Goal: Transaction & Acquisition: Purchase product/service

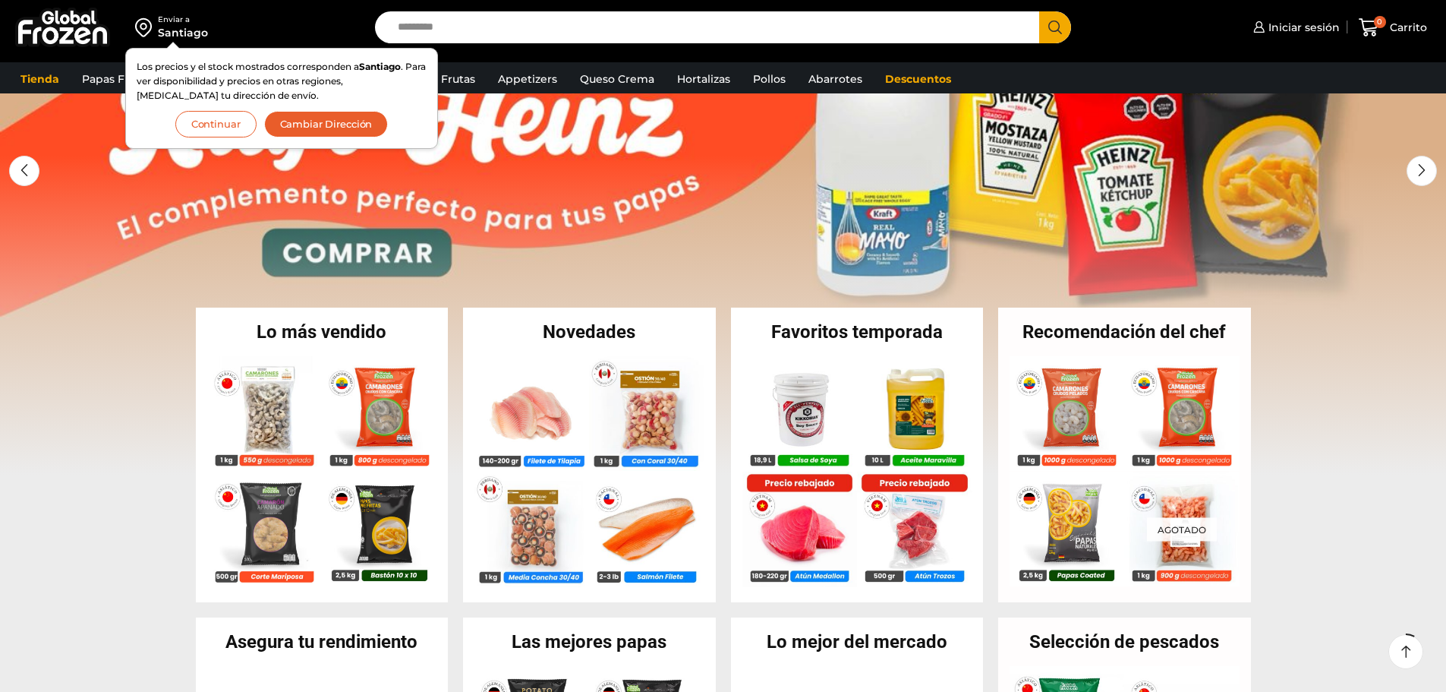
scroll to position [152, 0]
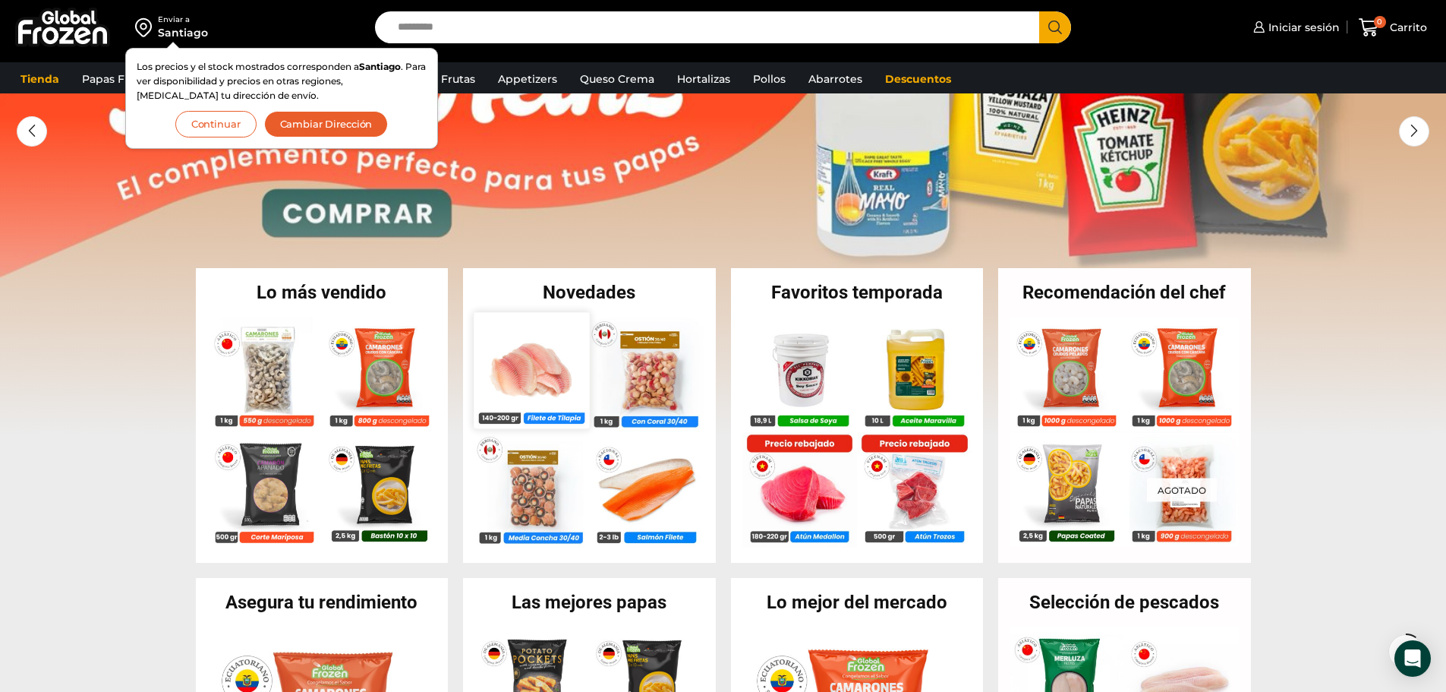
click at [507, 357] on img at bounding box center [531, 369] width 115 height 115
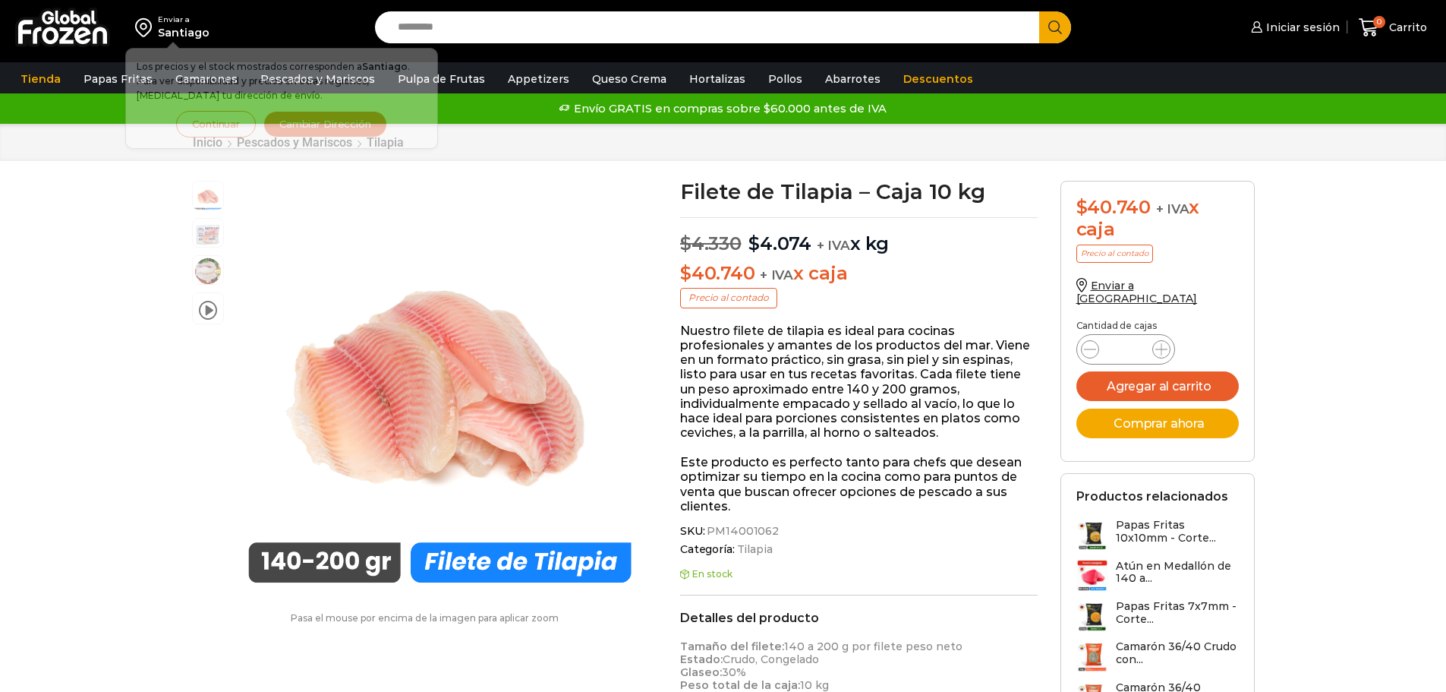
scroll to position [1, 0]
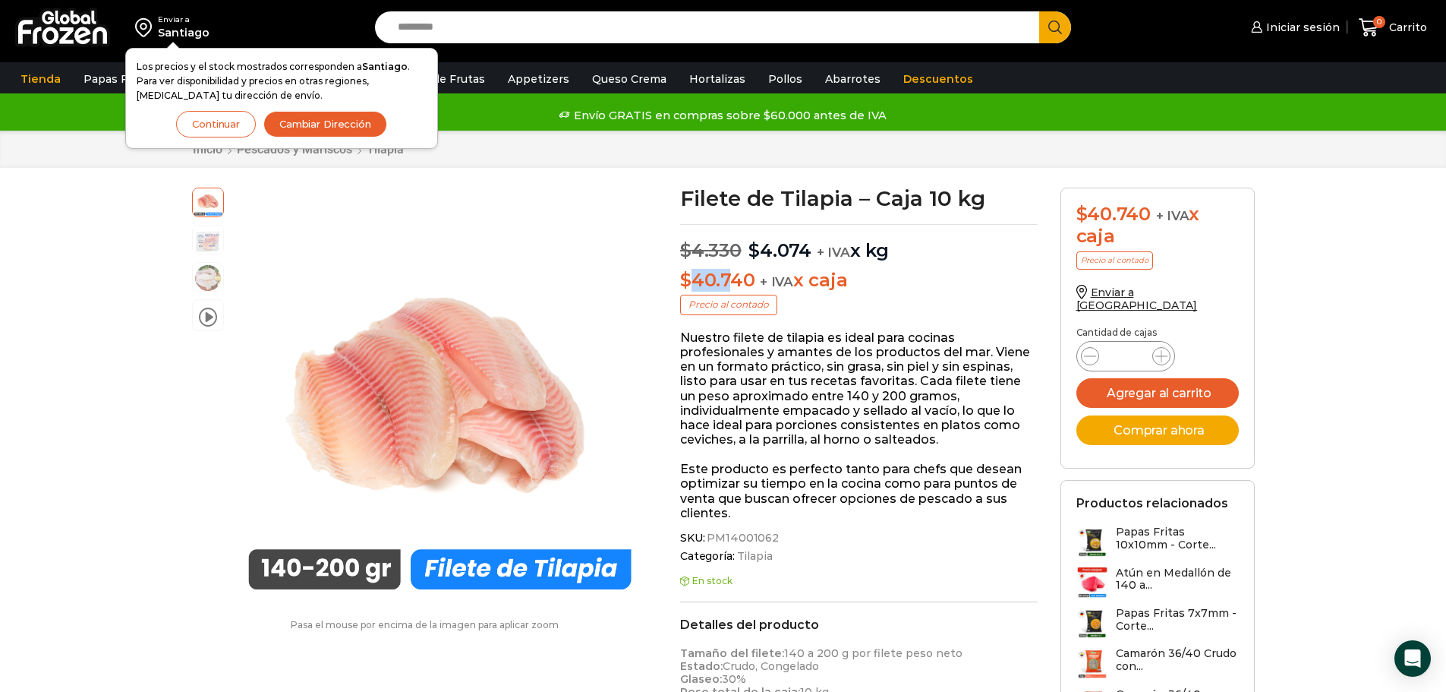
drag, startPoint x: 692, startPoint y: 272, endPoint x: 728, endPoint y: 277, distance: 36.1
click at [728, 277] on bdi "$ 40.740" at bounding box center [717, 280] width 74 height 22
click at [772, 283] on span "+ IVA" at bounding box center [776, 281] width 33 height 15
click at [223, 119] on button "Continuar" at bounding box center [216, 124] width 80 height 27
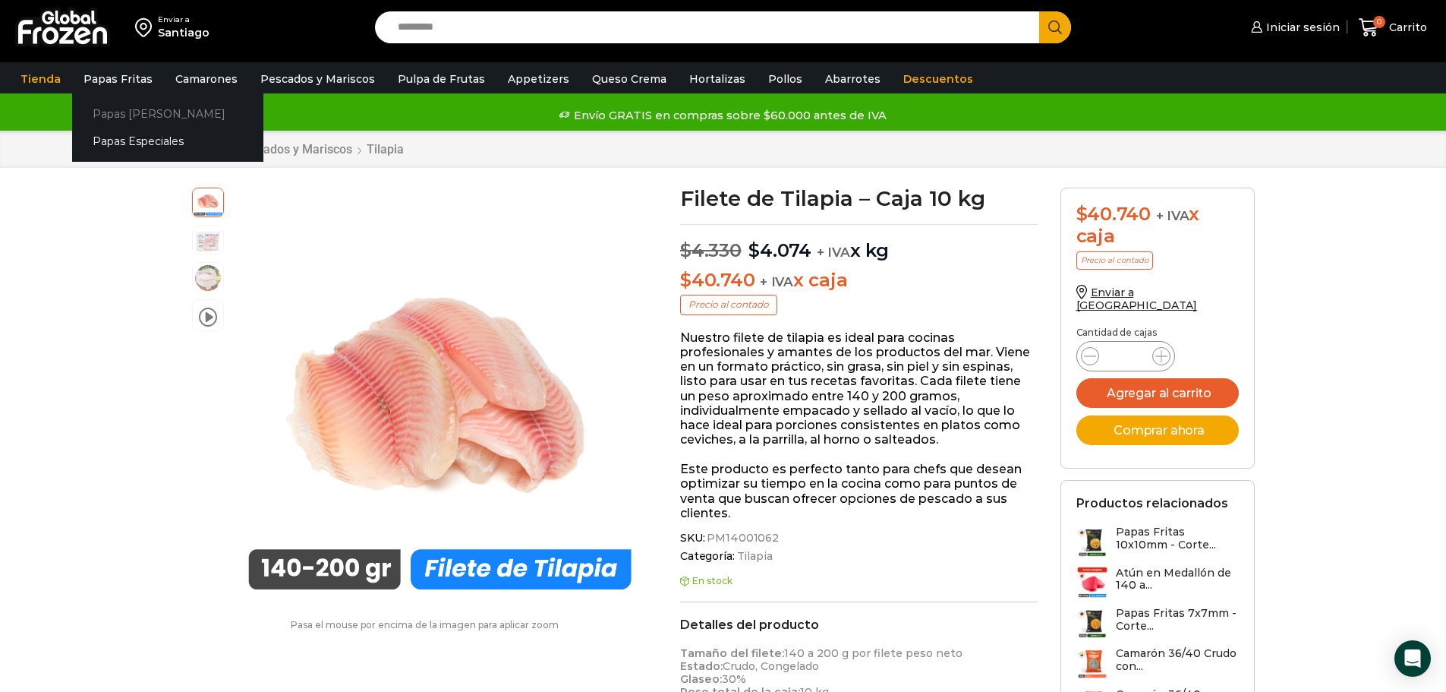
click at [117, 117] on link "Papas [PERSON_NAME]" at bounding box center [167, 113] width 191 height 28
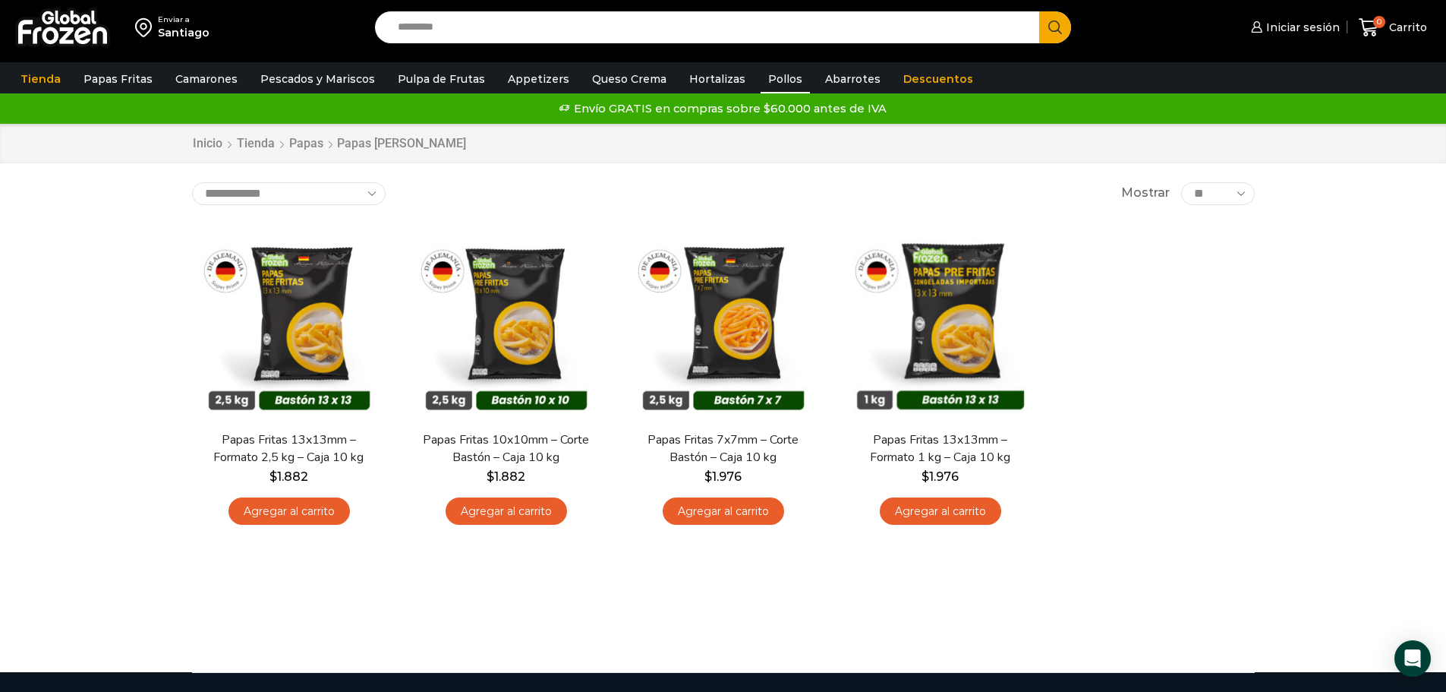
click at [761, 80] on link "Pollos" at bounding box center [785, 79] width 49 height 29
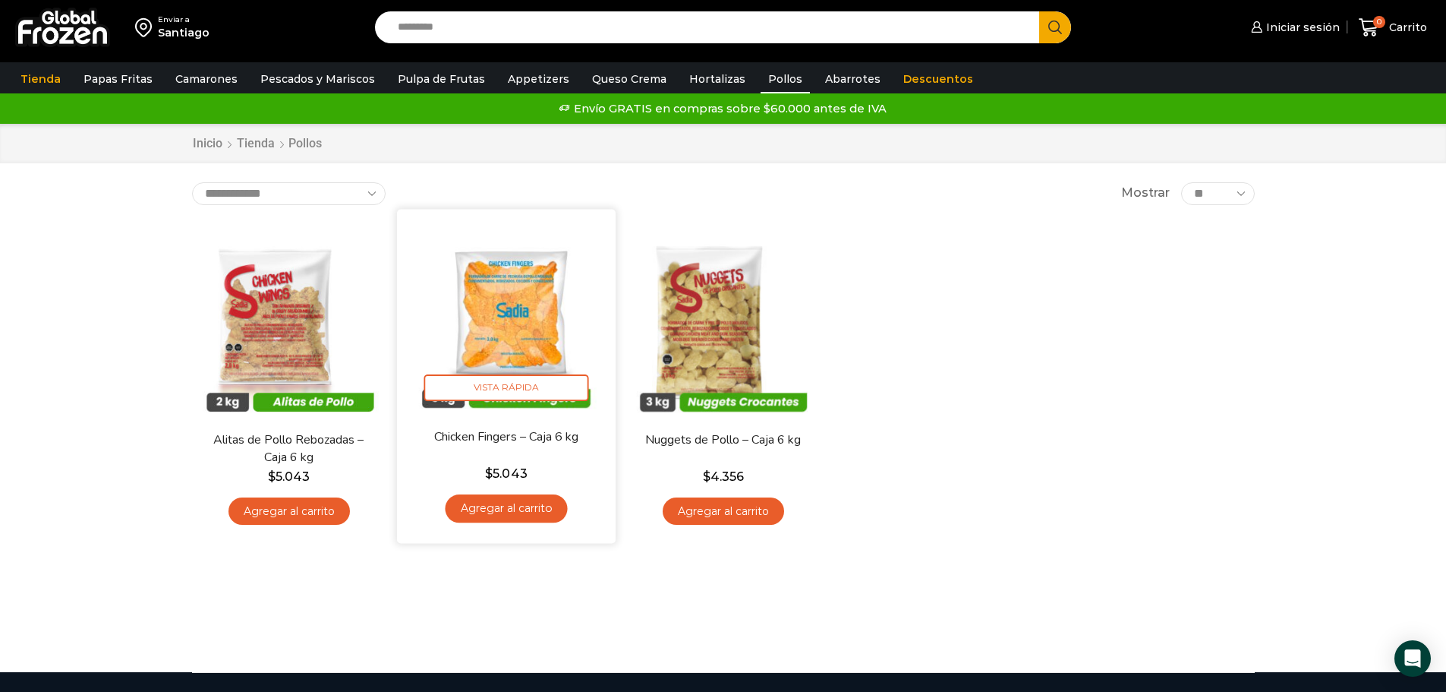
drag, startPoint x: 506, startPoint y: 400, endPoint x: 505, endPoint y: 431, distance: 31.1
click at [505, 431] on link "Chicken Fingers – Caja 6 kg" at bounding box center [506, 435] width 176 height 17
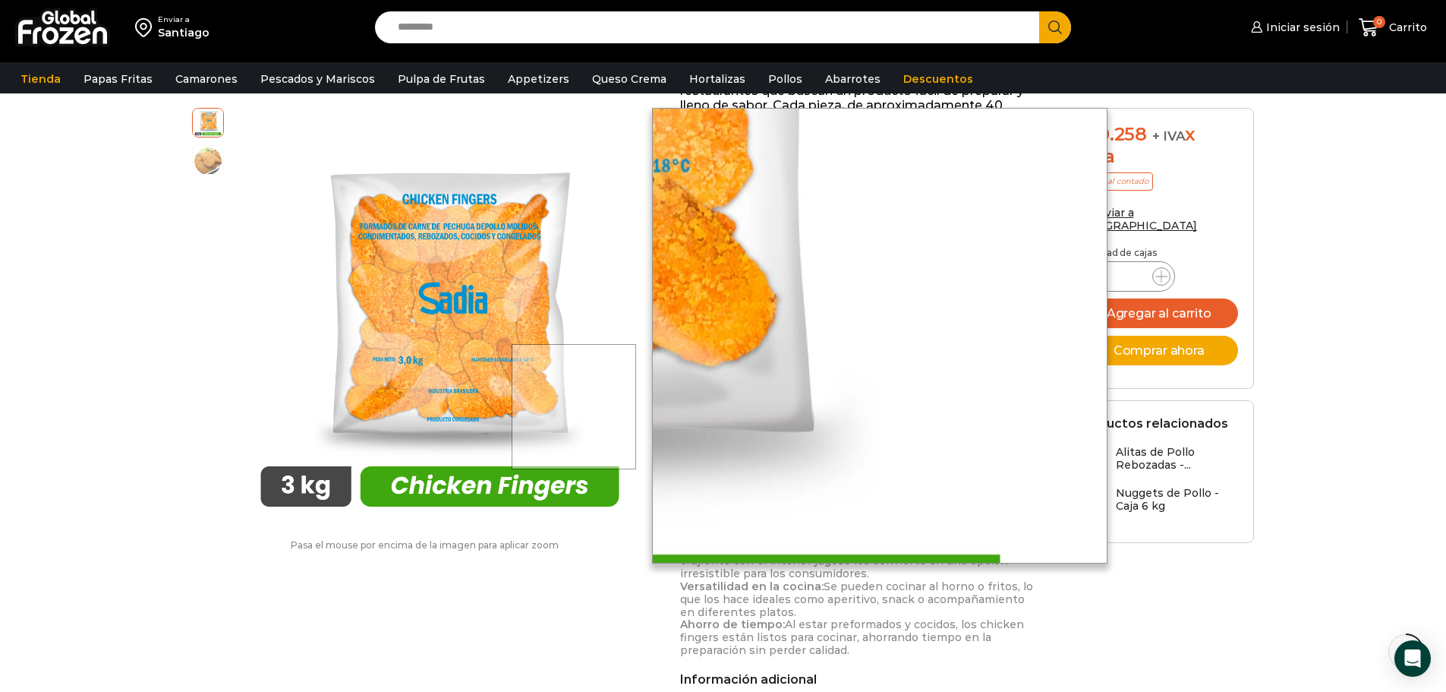
scroll to position [304, 0]
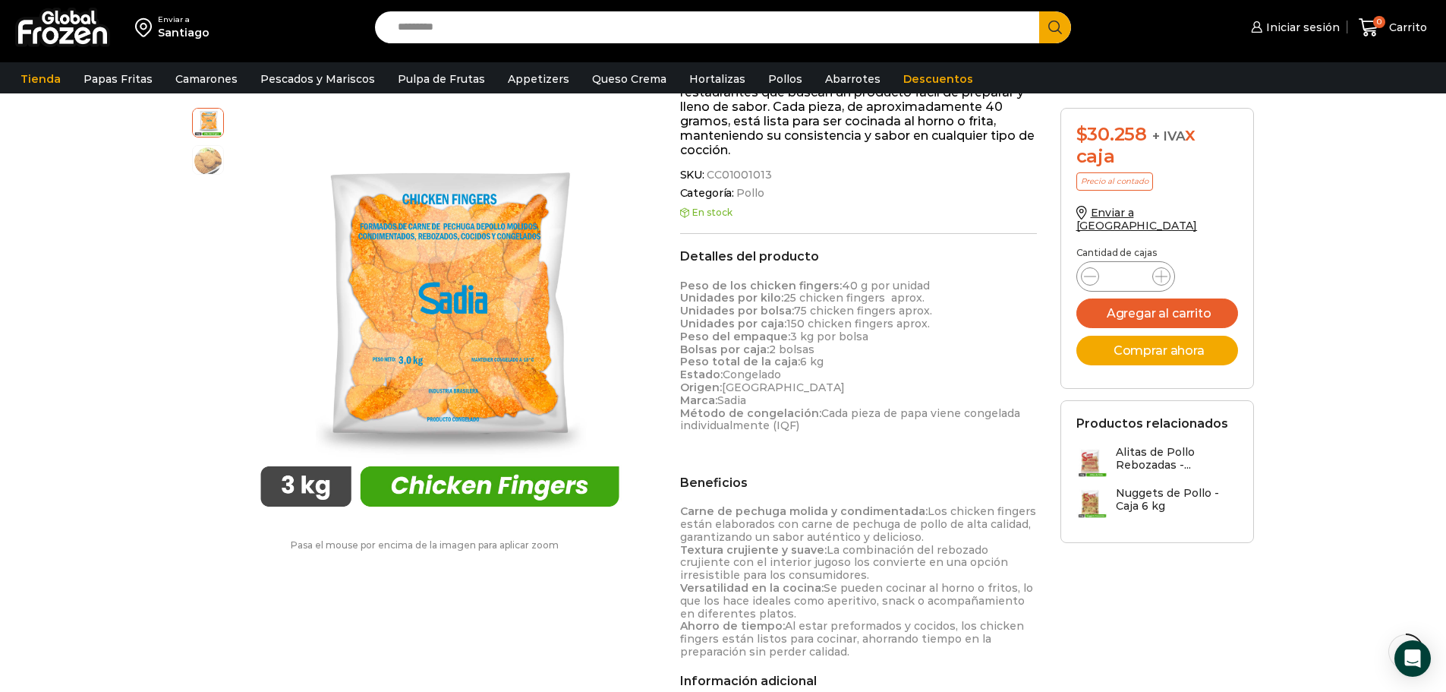
click at [805, 222] on div "En stock" at bounding box center [859, 220] width 358 height 27
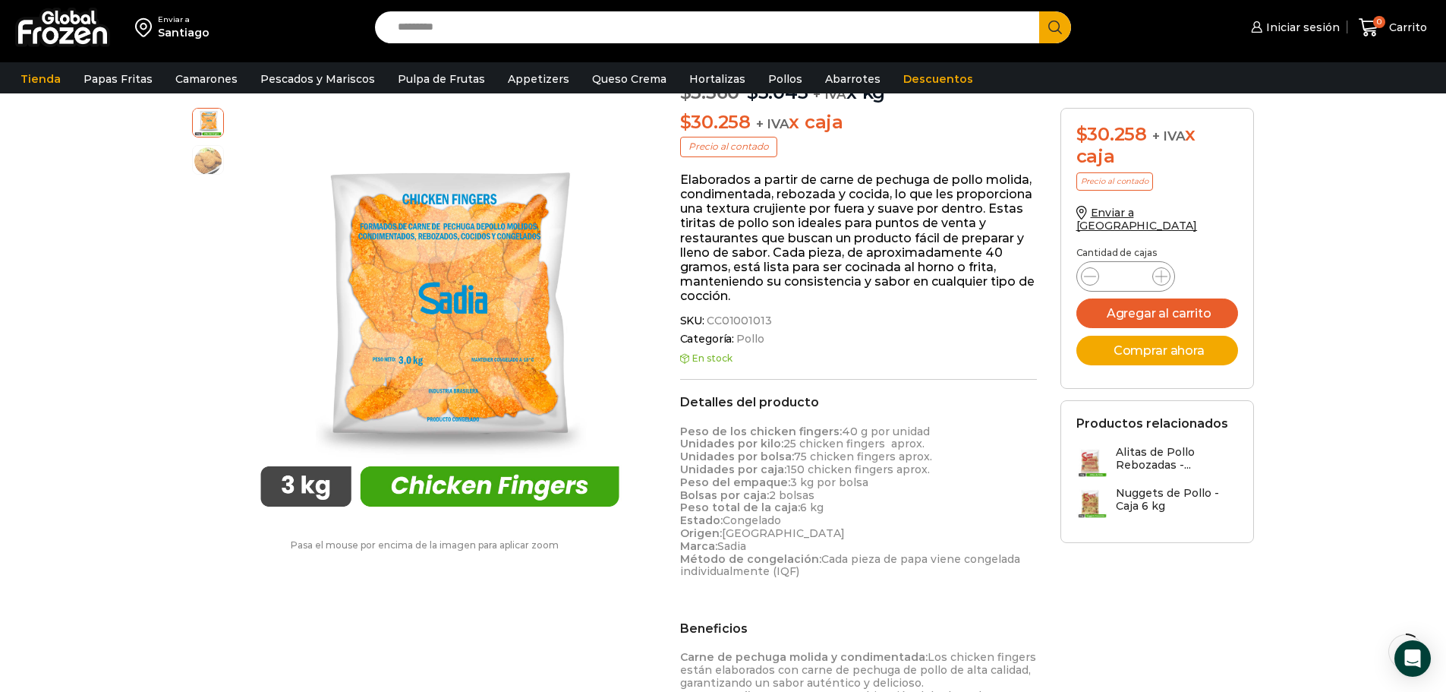
scroll to position [153, 0]
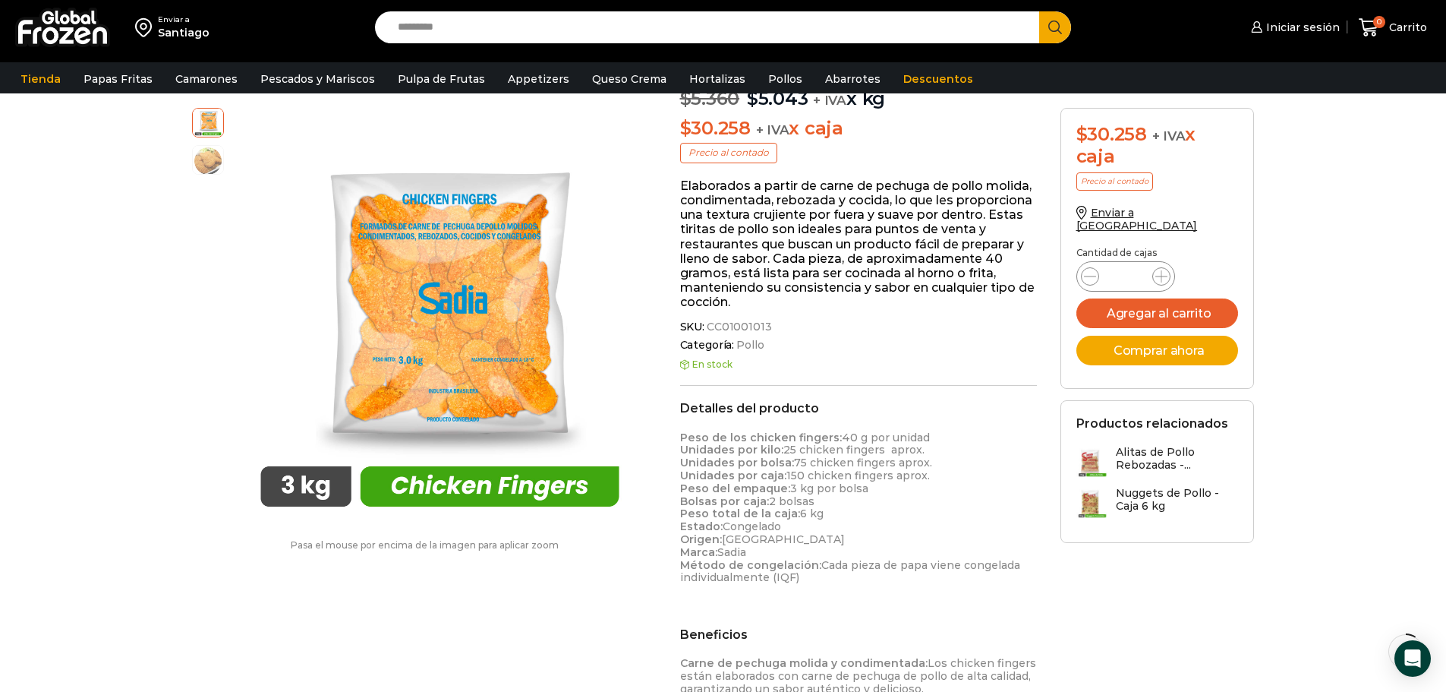
drag, startPoint x: 818, startPoint y: 516, endPoint x: 844, endPoint y: 527, distance: 28.2
click at [844, 527] on p "Peso de los chicken fingers: 40 g por unidad Unidades por kilo: 25 chicken fing…" at bounding box center [859, 507] width 358 height 153
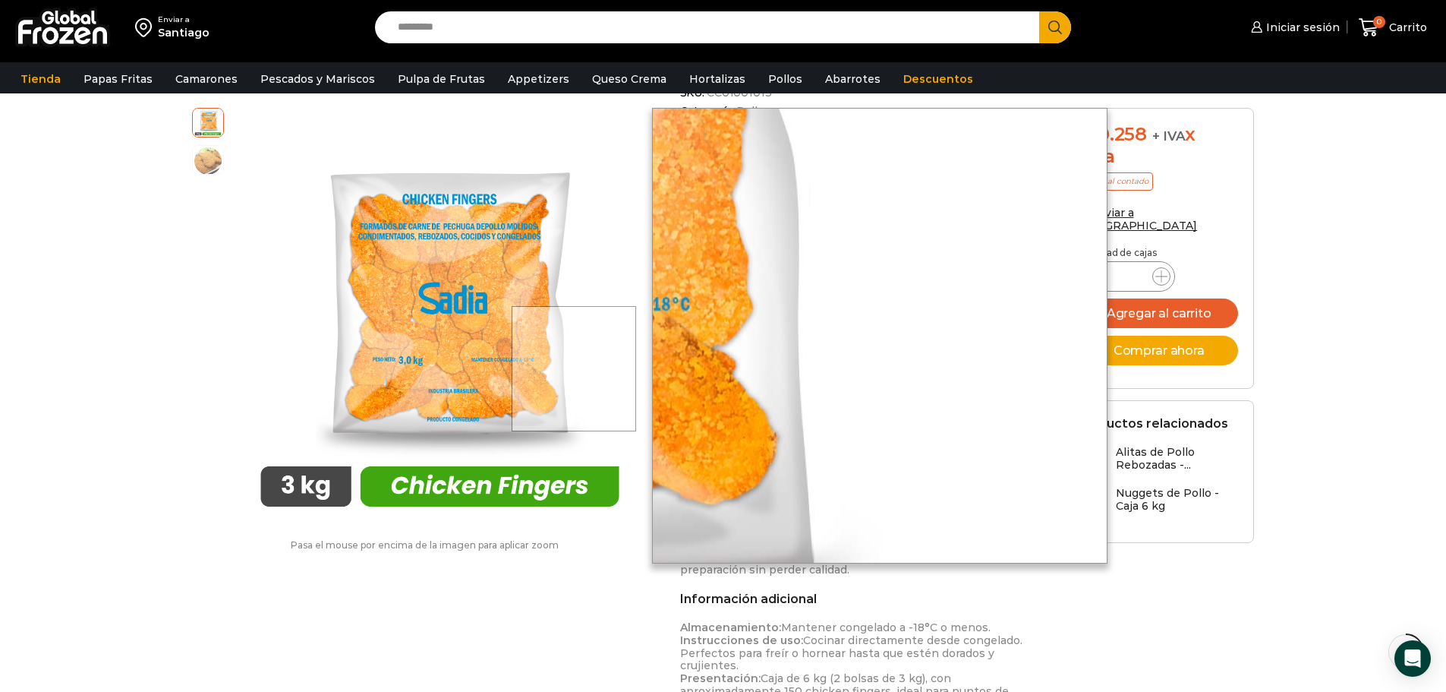
scroll to position [380, 0]
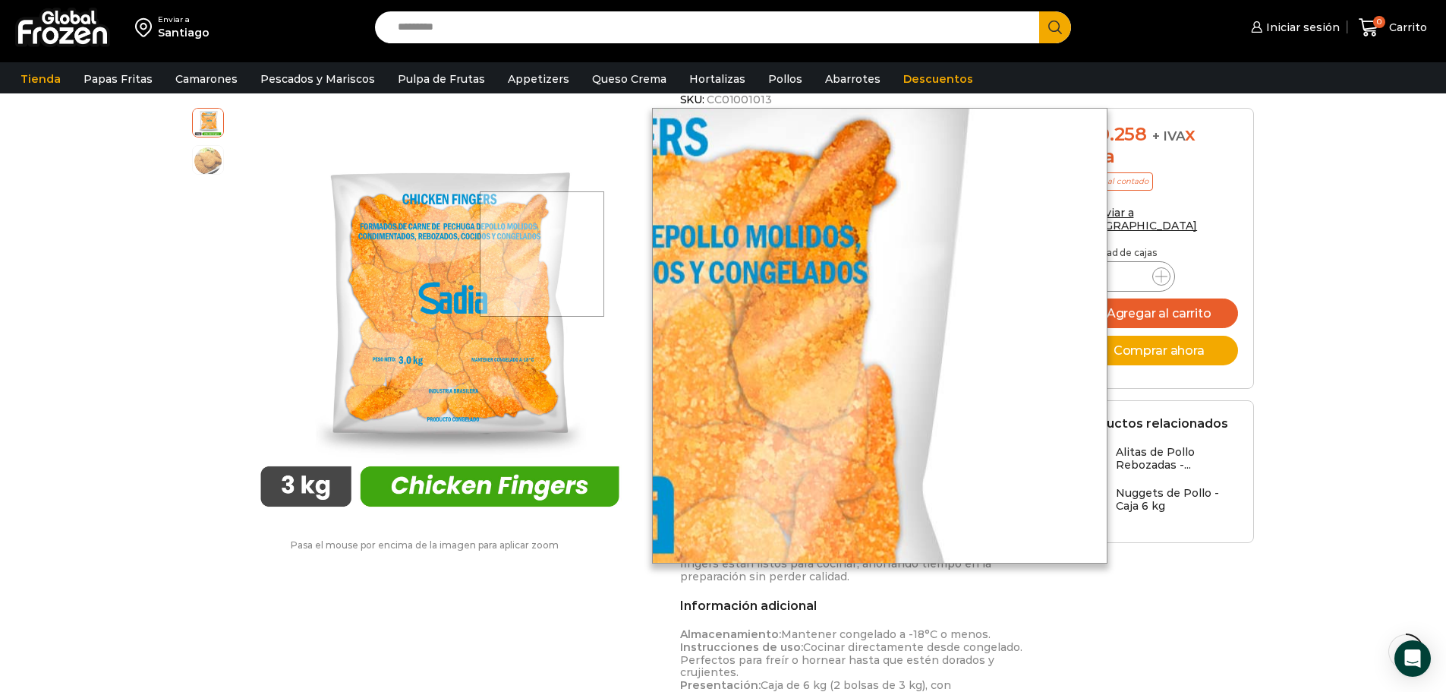
drag, startPoint x: 562, startPoint y: 265, endPoint x: 544, endPoint y: 254, distance: 21.5
click at [544, 254] on div at bounding box center [542, 253] width 125 height 125
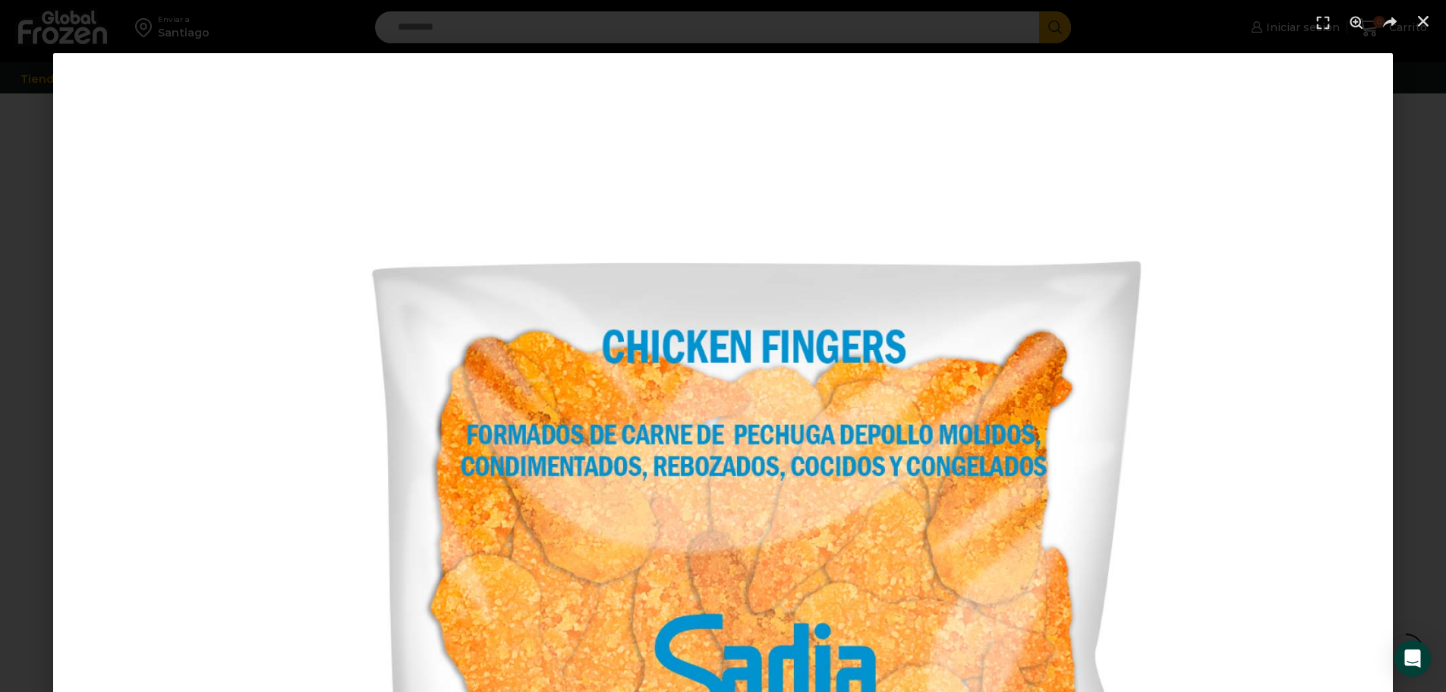
scroll to position [607, 0]
click at [1417, 13] on link "Cerrar (Esc)" at bounding box center [1423, 21] width 23 height 23
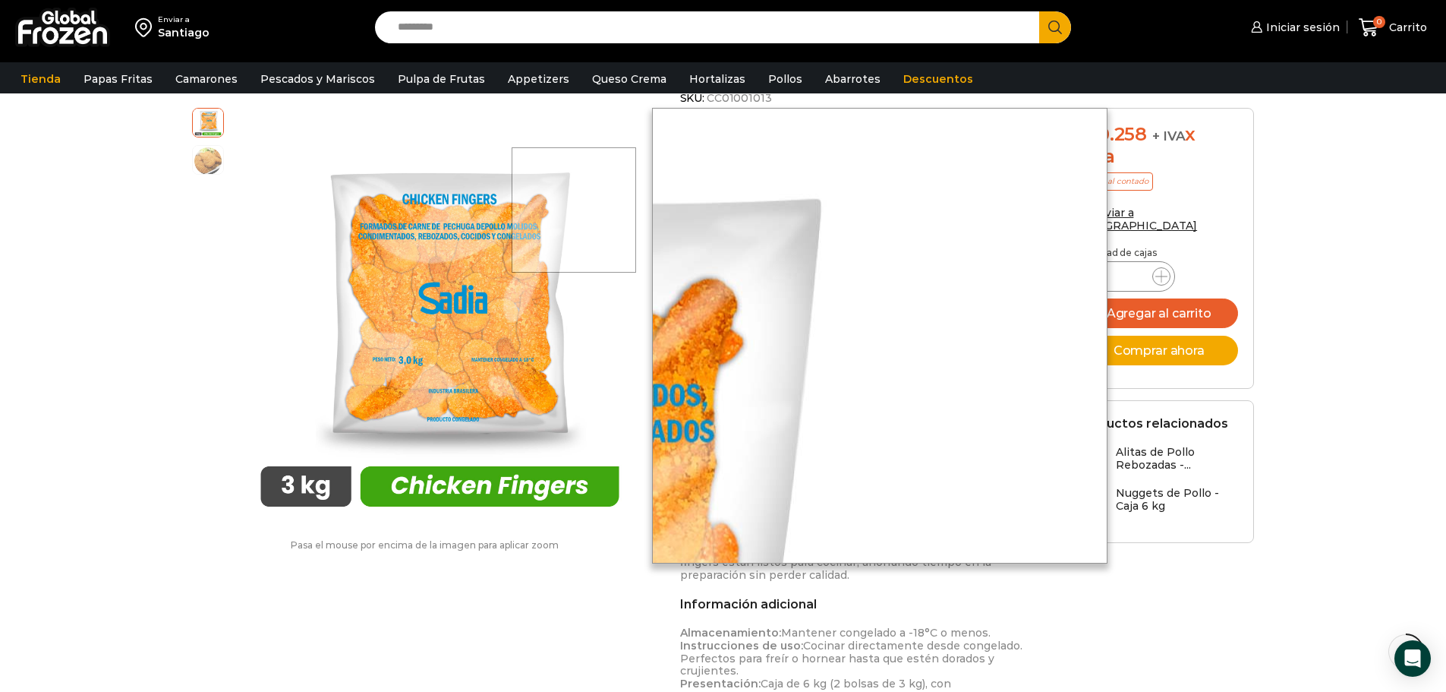
scroll to position [380, 0]
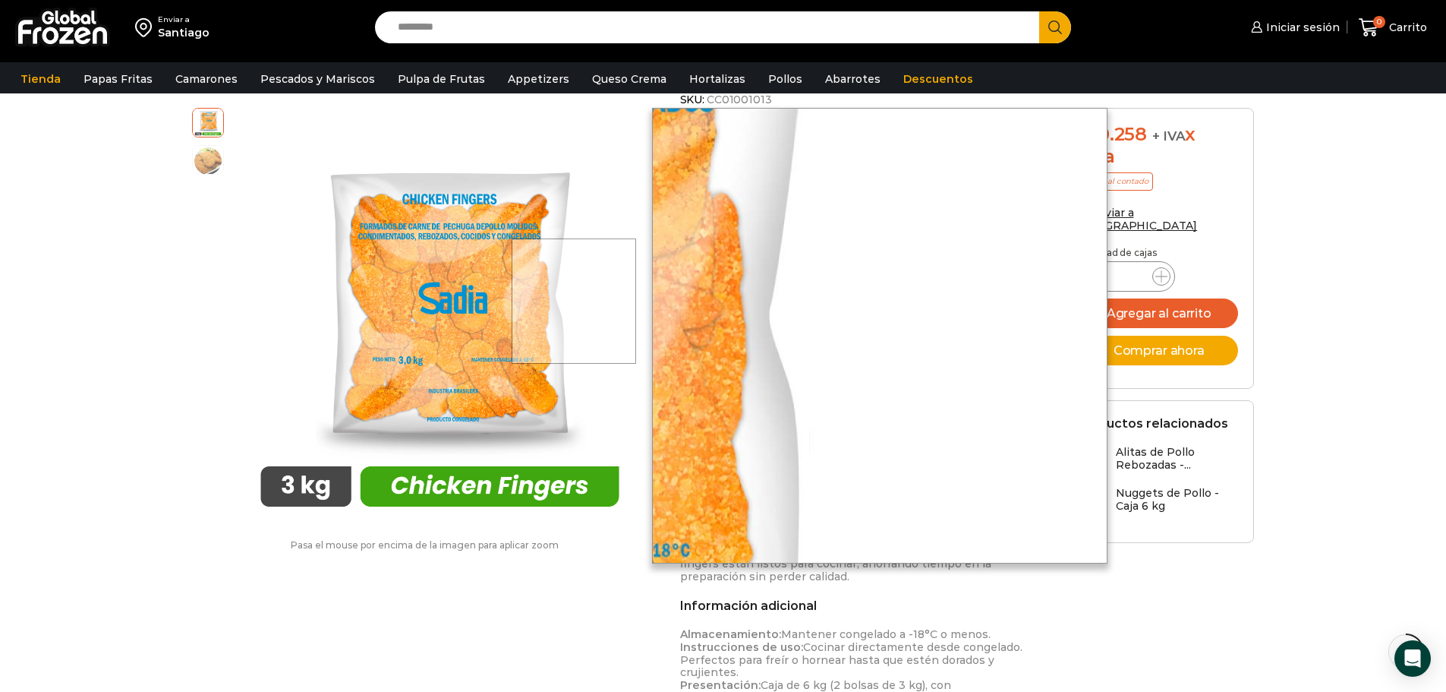
click at [617, 301] on div at bounding box center [574, 300] width 125 height 125
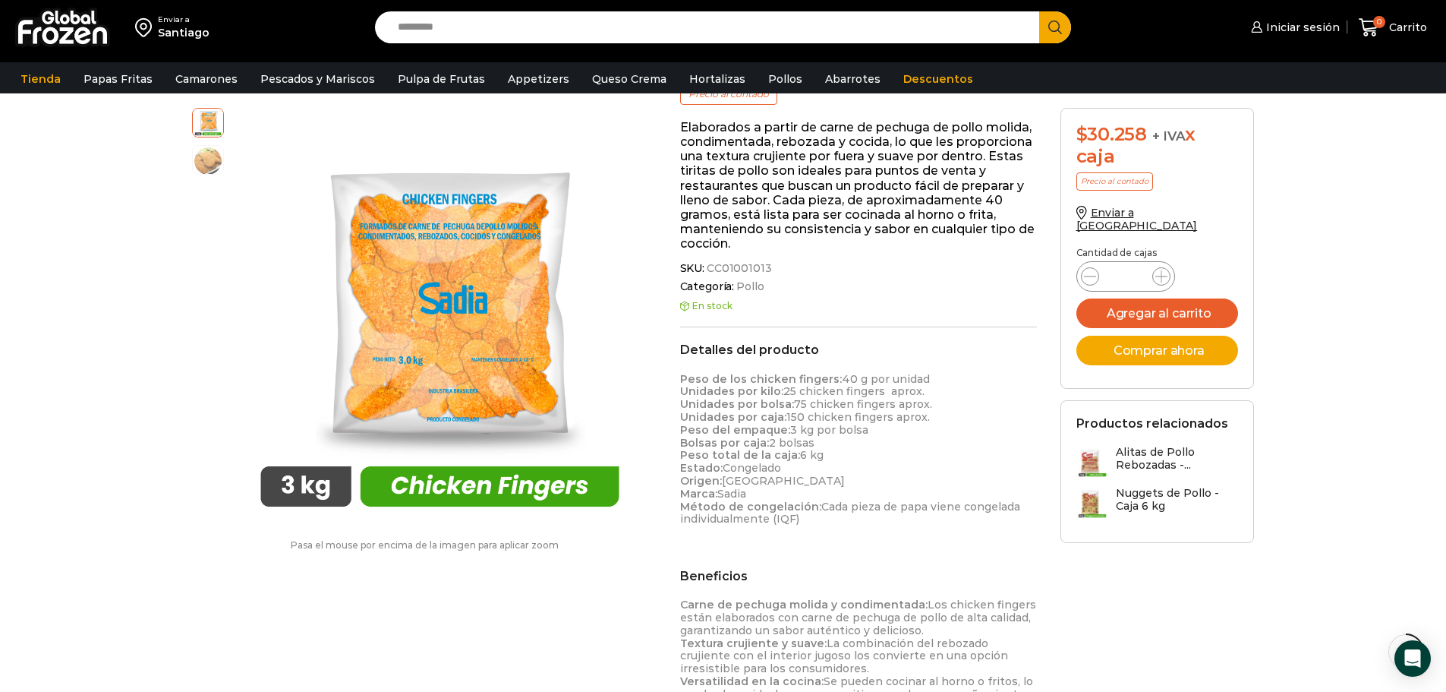
scroll to position [76, 0]
